Goal: Task Accomplishment & Management: Manage account settings

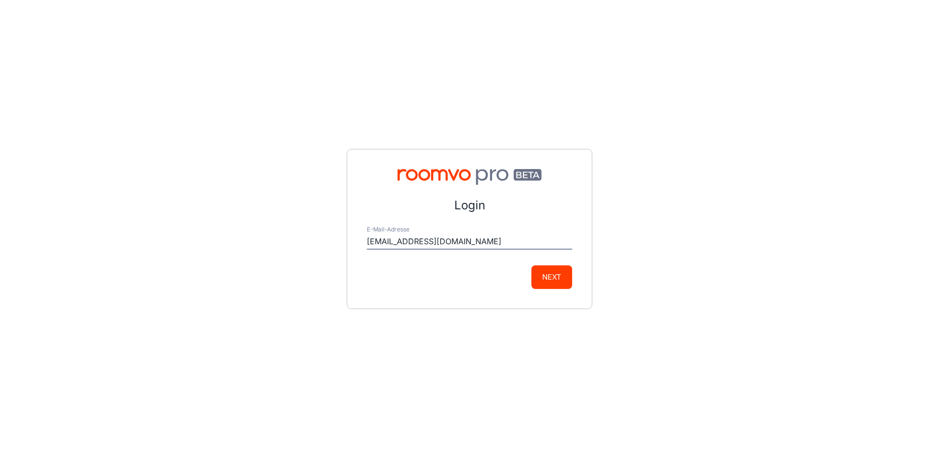
type input "[EMAIL_ADDRESS][DOMAIN_NAME]"
click at [532, 265] on button "Next" at bounding box center [552, 277] width 41 height 24
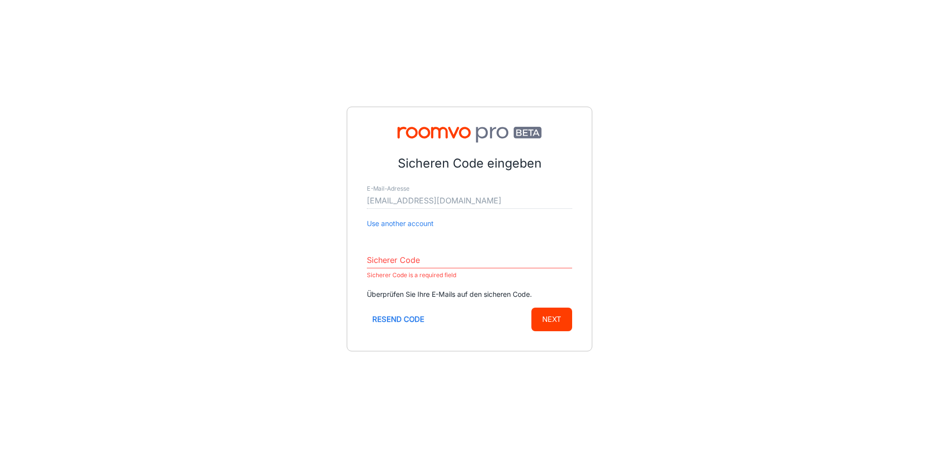
drag, startPoint x: 405, startPoint y: 276, endPoint x: 407, endPoint y: 266, distance: 10.0
click at [405, 276] on p "Sicherer Code is a required field" at bounding box center [469, 275] width 205 height 12
click at [407, 264] on input "Sicherer Code" at bounding box center [469, 261] width 205 height 16
paste input "964819"
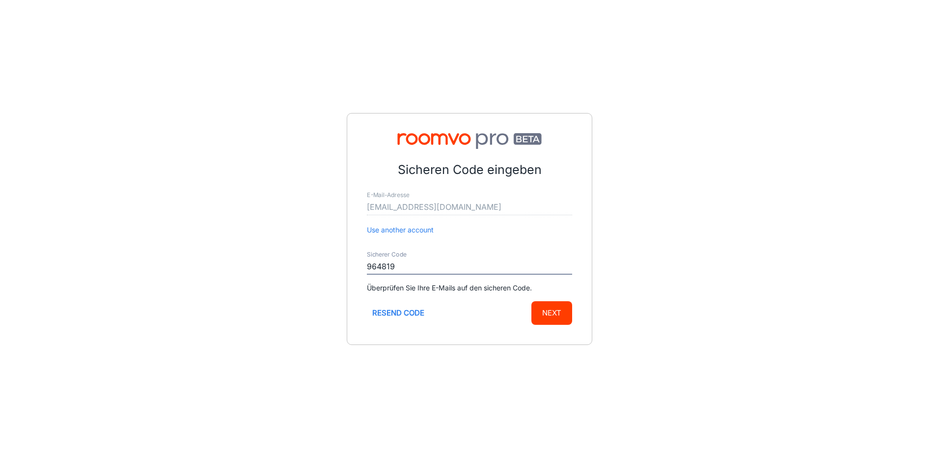
type input "964819"
click at [552, 315] on button "Next" at bounding box center [552, 313] width 41 height 24
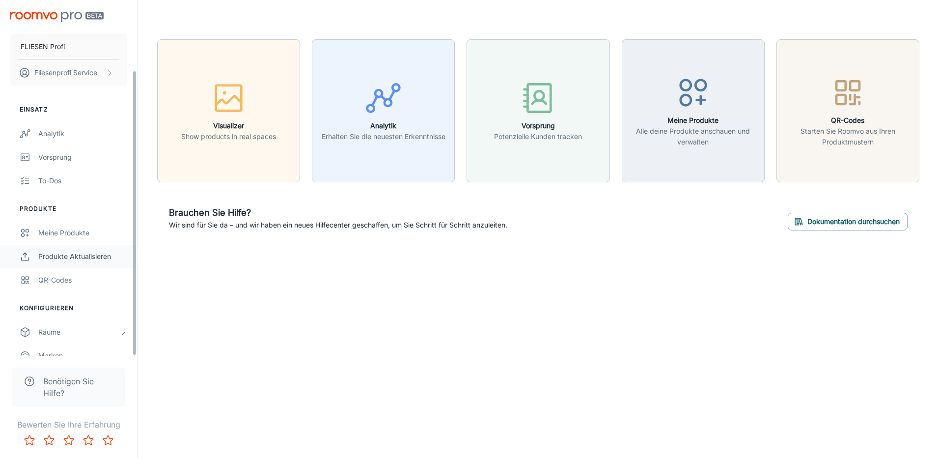
scroll to position [87, 0]
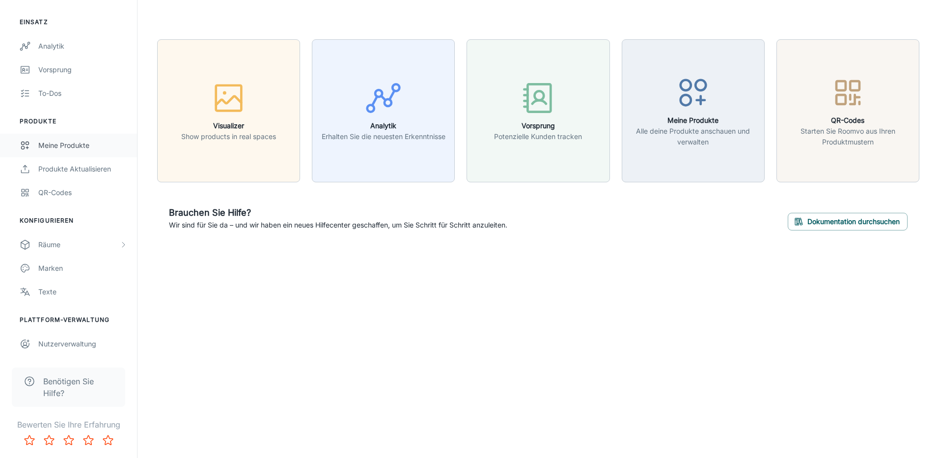
click at [73, 145] on div "Meine Produkte" at bounding box center [82, 145] width 89 height 11
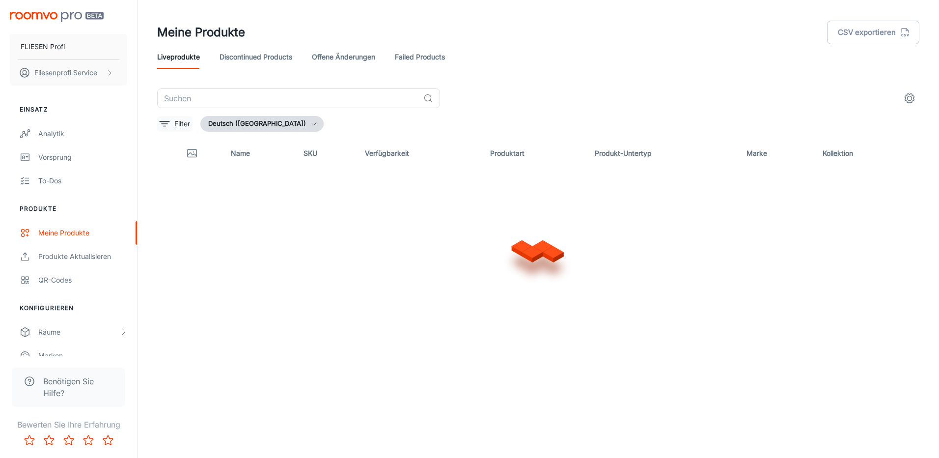
click at [187, 130] on button "Filter" at bounding box center [174, 124] width 35 height 16
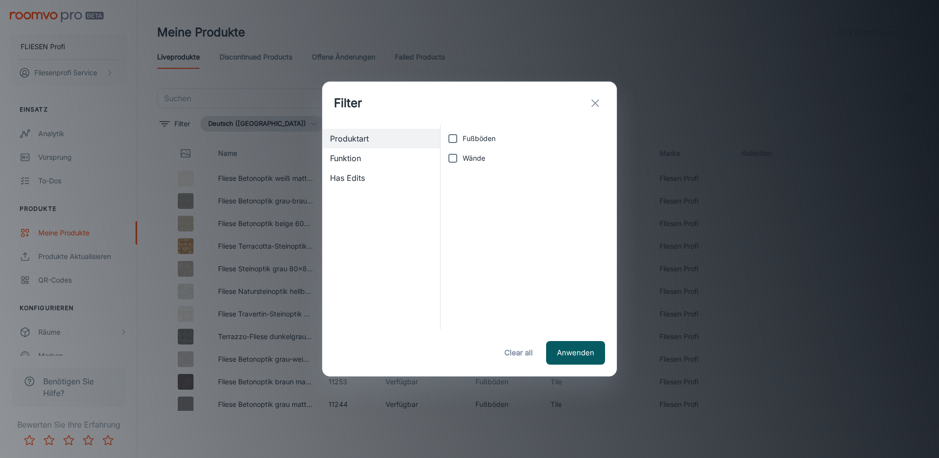
click at [592, 101] on icon "exit" at bounding box center [596, 103] width 12 height 12
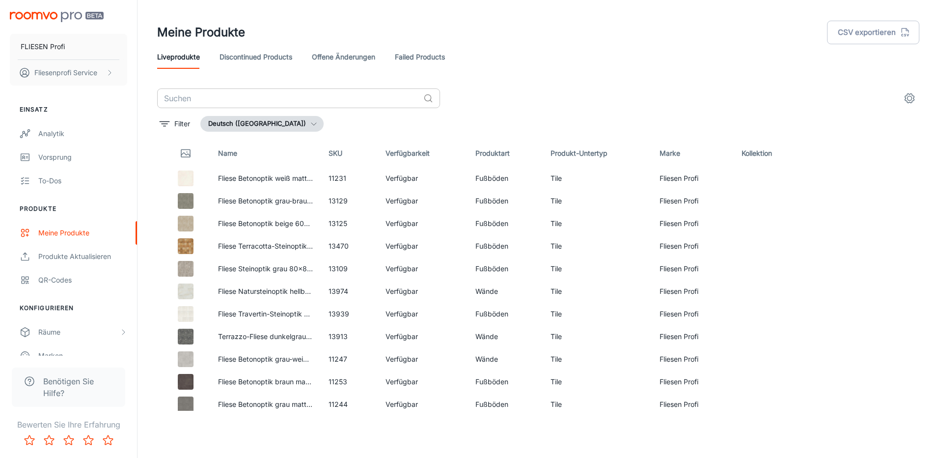
click at [245, 99] on input "text" at bounding box center [288, 98] width 262 height 20
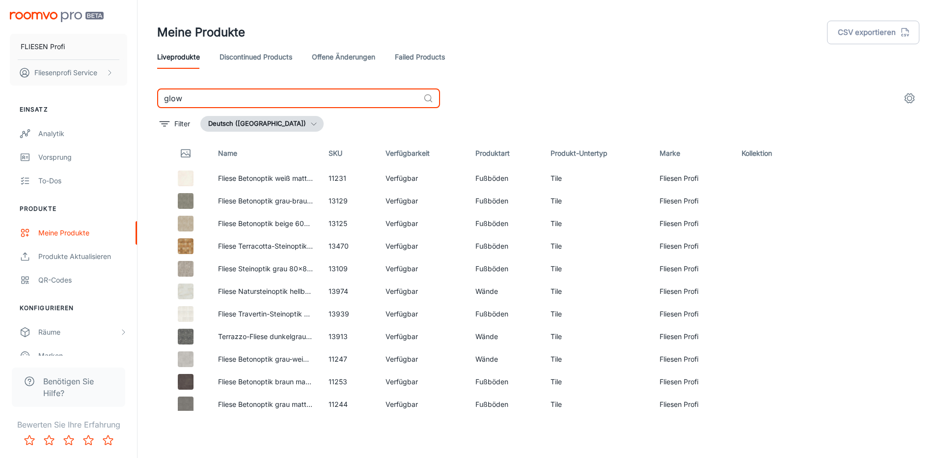
type input "glow"
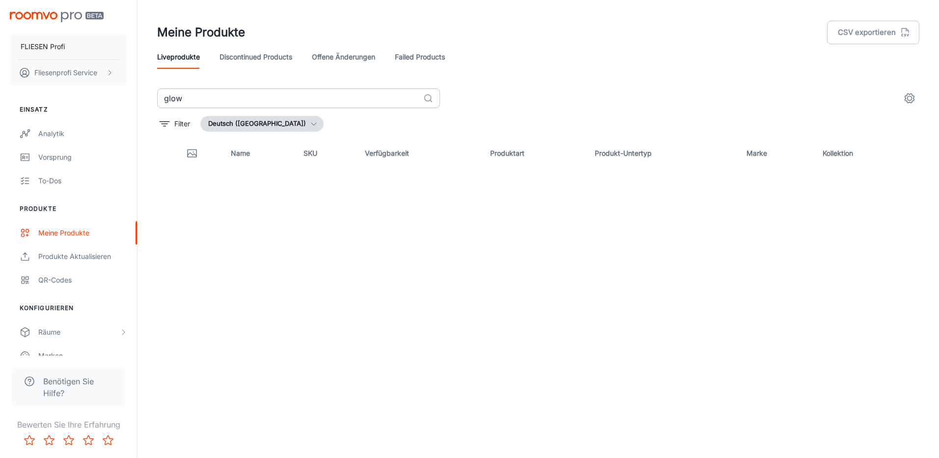
click at [185, 98] on input "glow" at bounding box center [288, 98] width 262 height 20
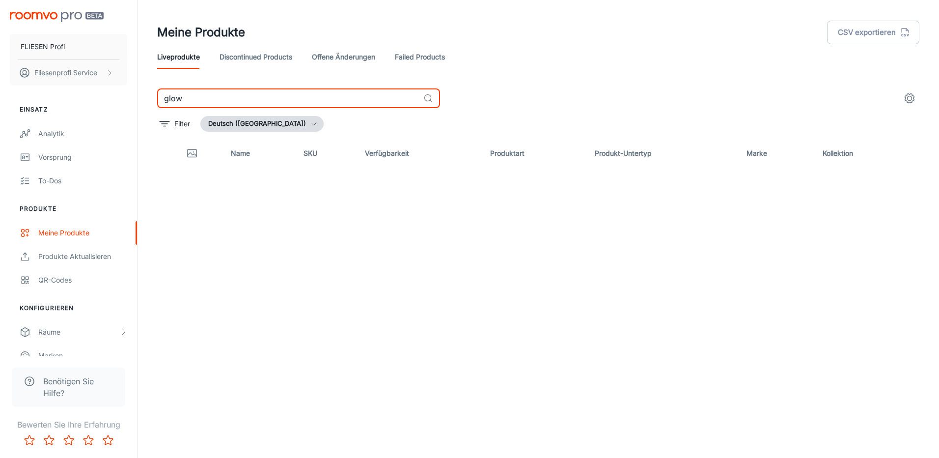
click at [185, 98] on input "glow" at bounding box center [288, 98] width 262 height 20
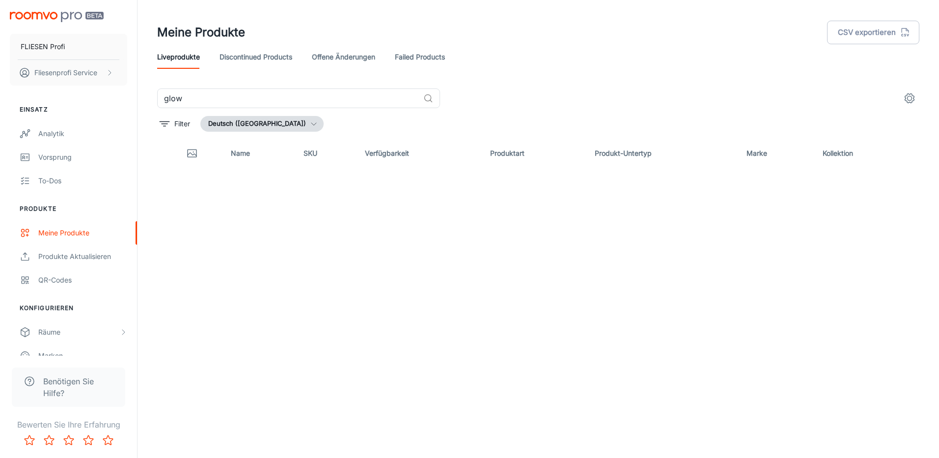
click at [518, 65] on div "Liveprodukte Discontinued Products offene Änderungen Failed Products" at bounding box center [538, 57] width 762 height 24
click at [270, 56] on link "Discontinued Products" at bounding box center [256, 57] width 73 height 24
click at [361, 54] on link "offene Änderungen" at bounding box center [343, 57] width 63 height 24
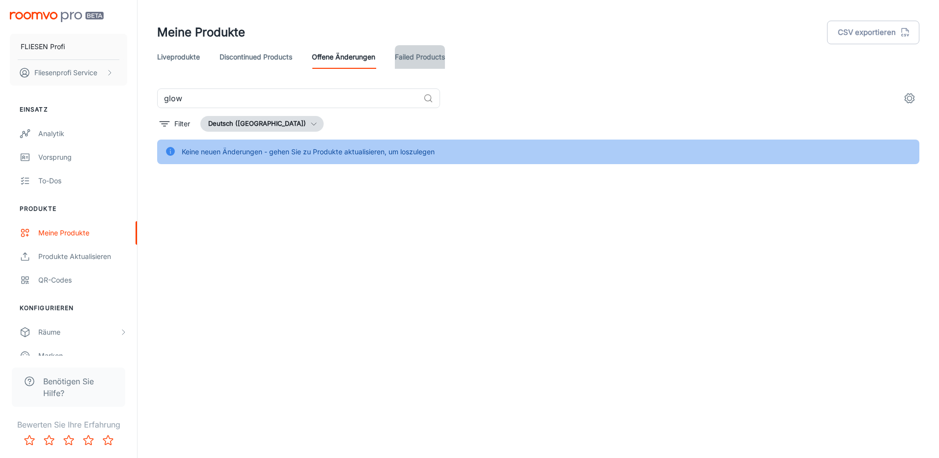
click at [435, 63] on link "Failed Products" at bounding box center [420, 57] width 50 height 24
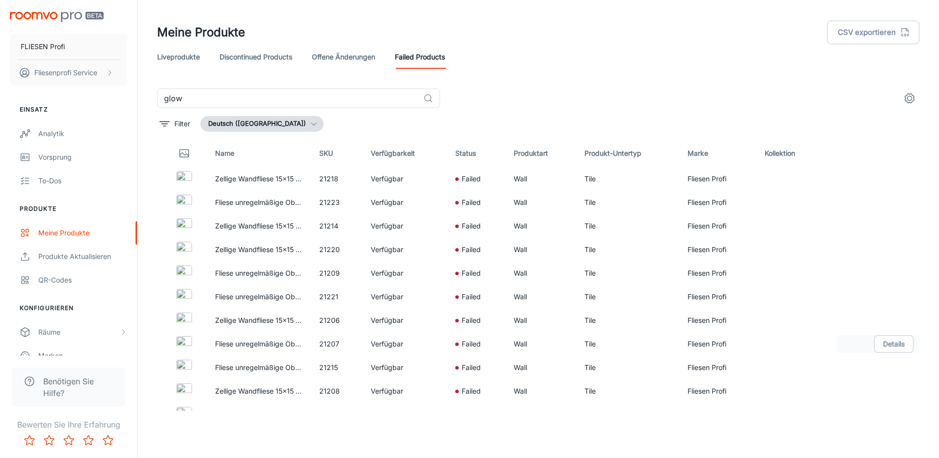
scroll to position [134, 0]
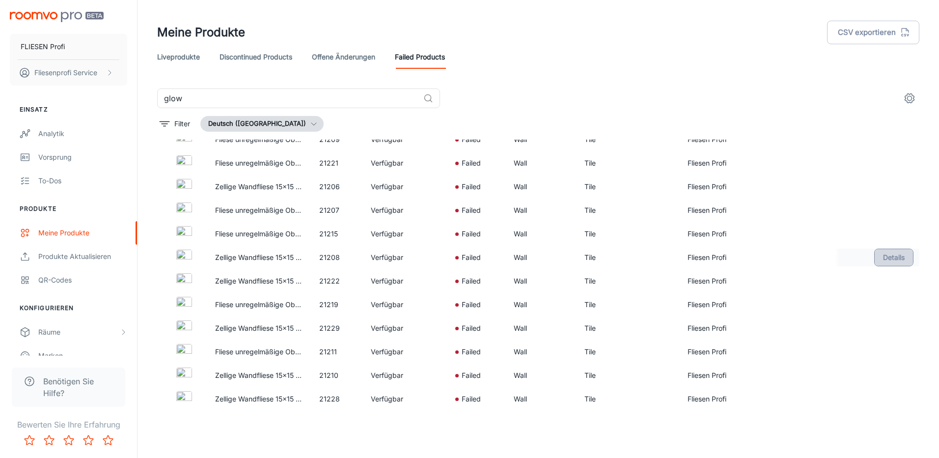
click at [884, 266] on button "Details" at bounding box center [894, 258] width 39 height 18
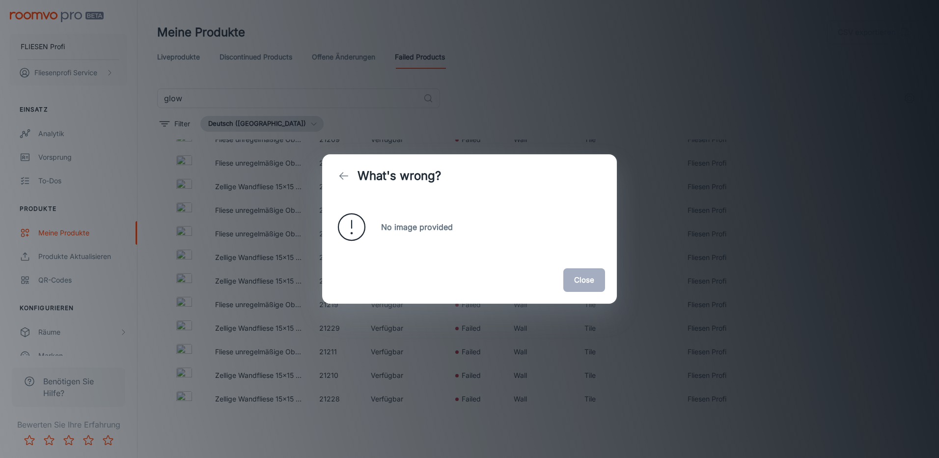
click at [586, 282] on button "Close" at bounding box center [585, 280] width 42 height 24
